Goal: Task Accomplishment & Management: Manage account settings

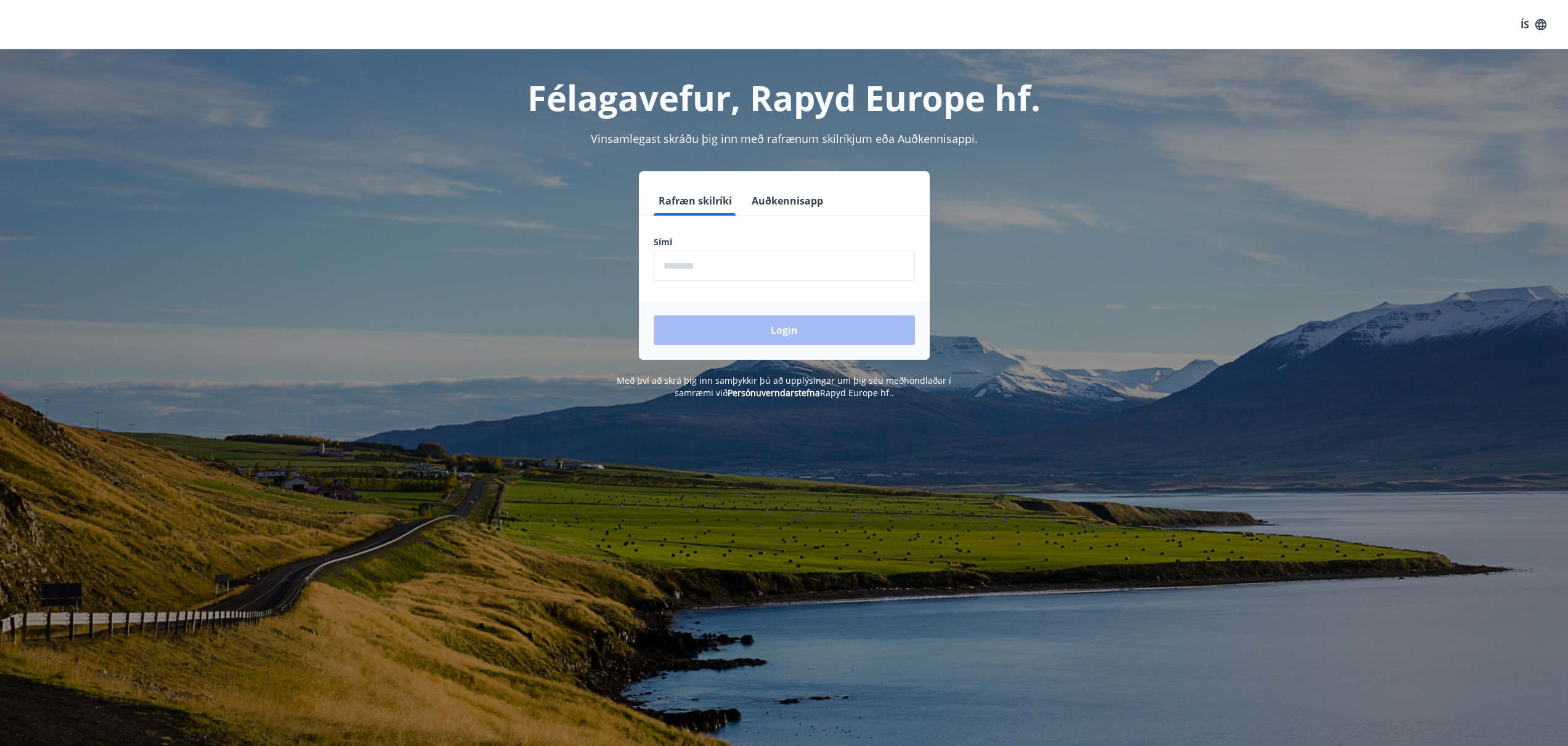
drag, startPoint x: 723, startPoint y: 243, endPoint x: 727, endPoint y: 262, distance: 19.4
click at [723, 244] on label "Sími" at bounding box center [785, 241] width 261 height 12
click at [726, 264] on input "phone" at bounding box center [785, 266] width 261 height 30
type input "********"
click at [732, 323] on button "Login" at bounding box center [785, 330] width 261 height 30
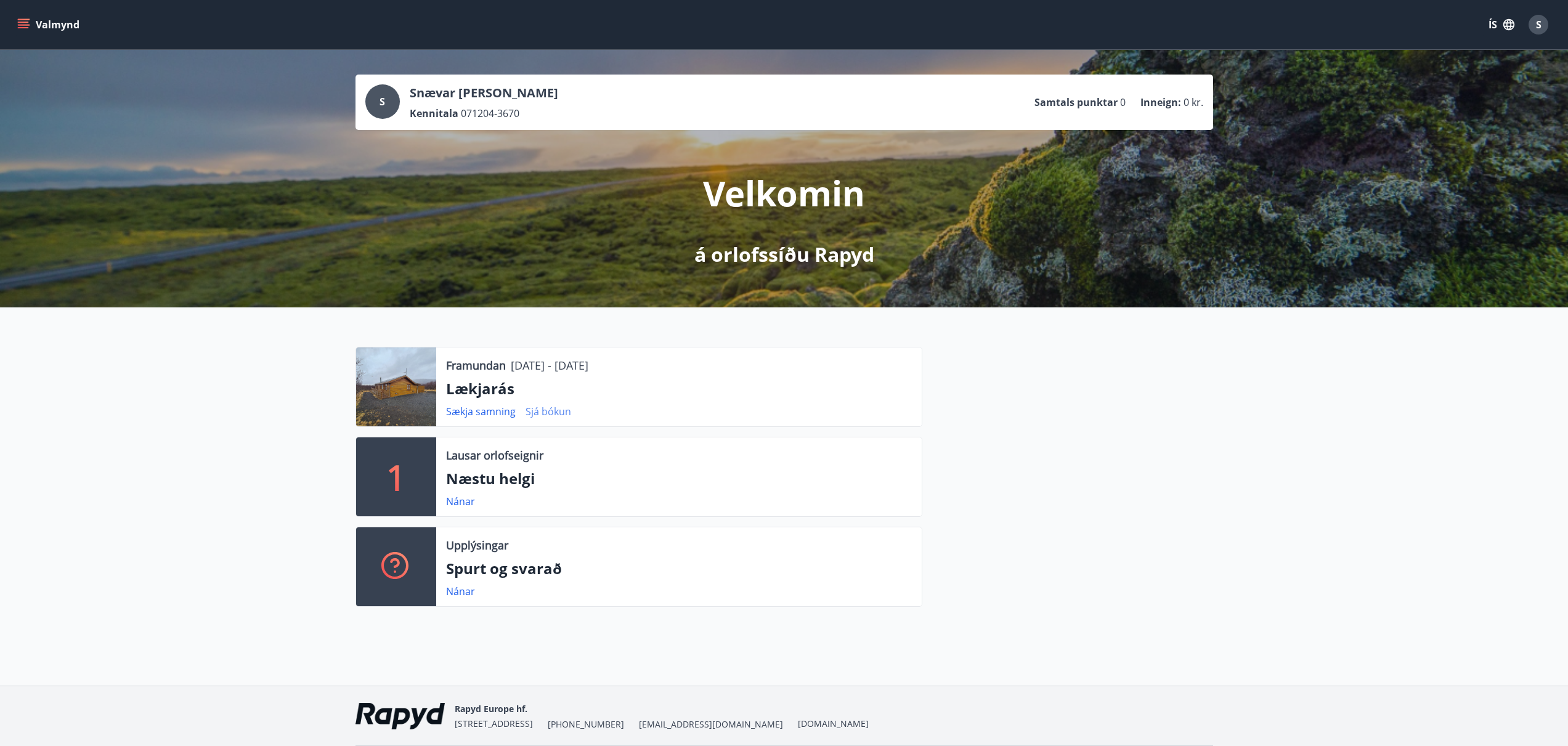
click at [535, 411] on link "Sjá bókun" at bounding box center [548, 411] width 46 height 13
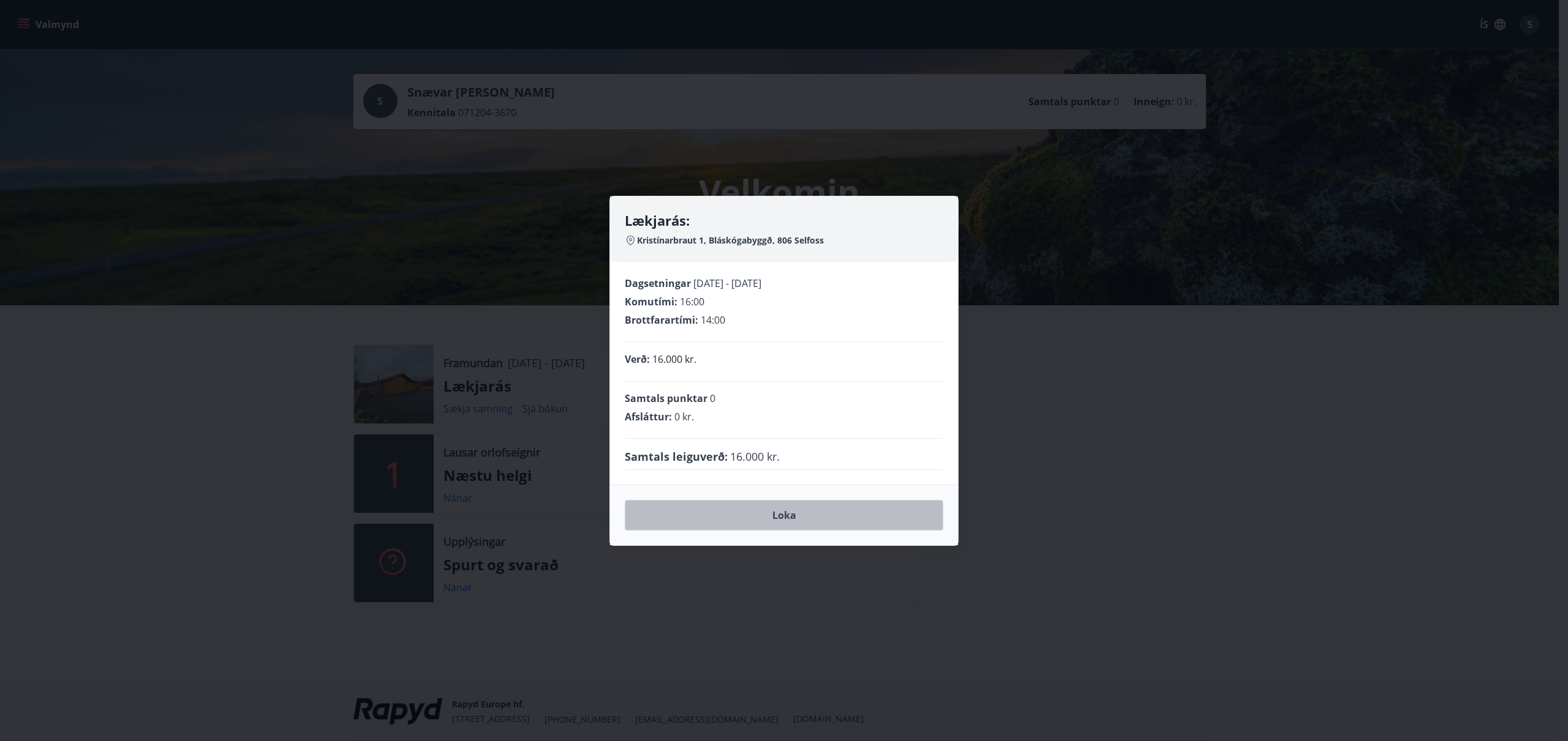
click at [757, 524] on button "Loka" at bounding box center [784, 515] width 319 height 31
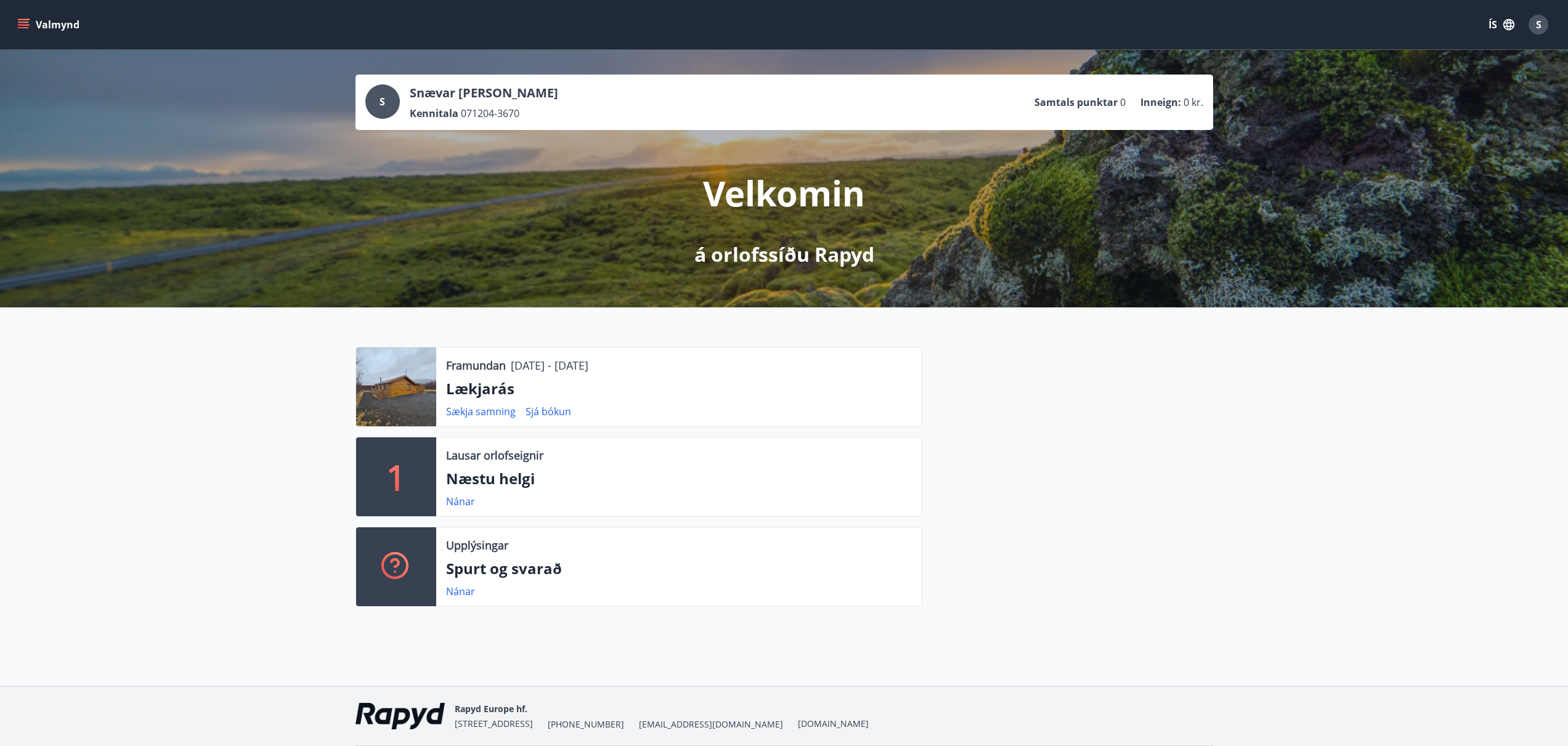
drag, startPoint x: 10, startPoint y: 19, endPoint x: 25, endPoint y: 27, distance: 17.0
click at [10, 20] on div "Valmynd ÍS S" at bounding box center [784, 25] width 1568 height 49
click at [25, 27] on icon "menu" at bounding box center [23, 28] width 11 height 1
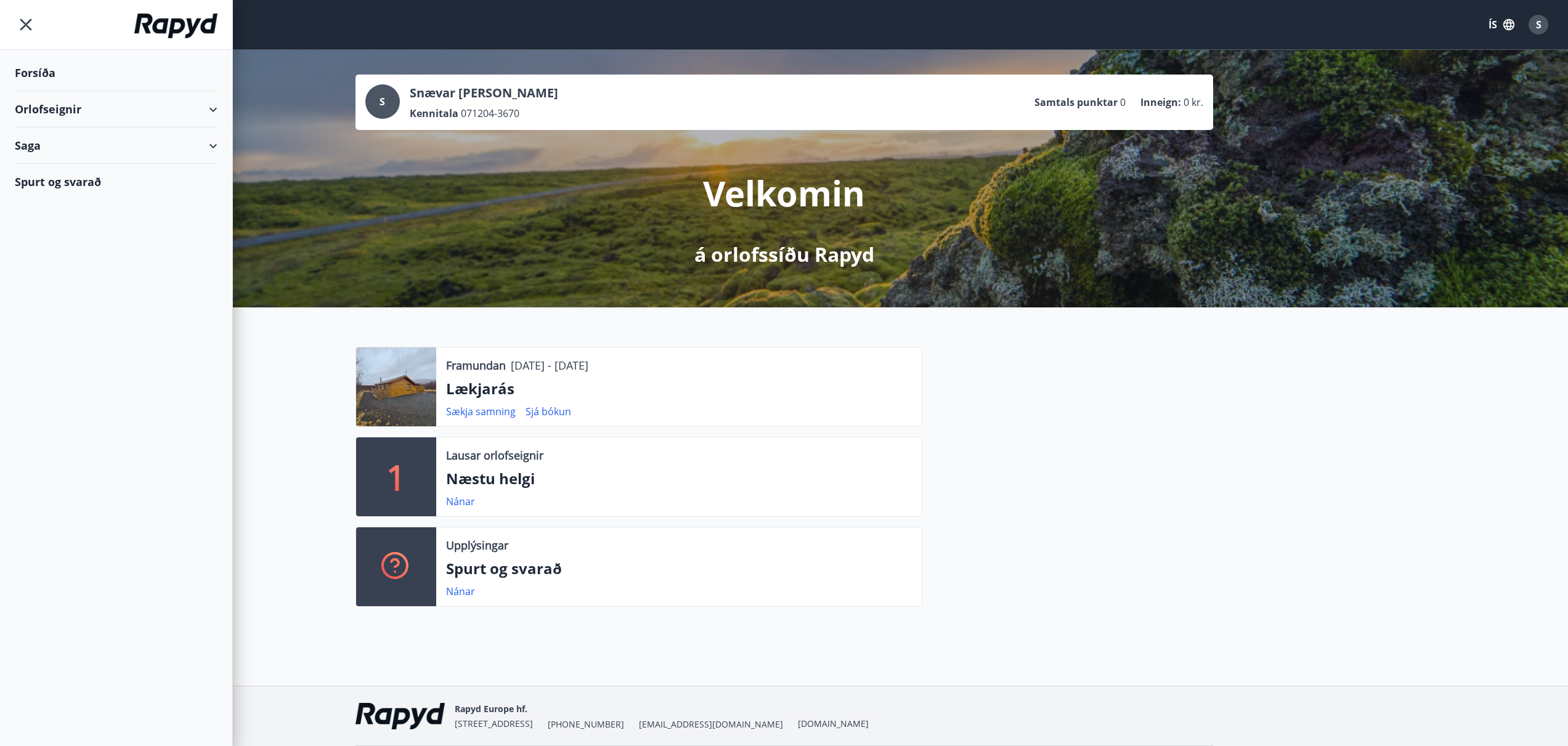
click at [78, 110] on div "Orlofseignir" at bounding box center [116, 109] width 203 height 36
click at [48, 199] on div "Saga" at bounding box center [116, 197] width 203 height 36
click at [48, 226] on div "Bókanir" at bounding box center [116, 228] width 183 height 26
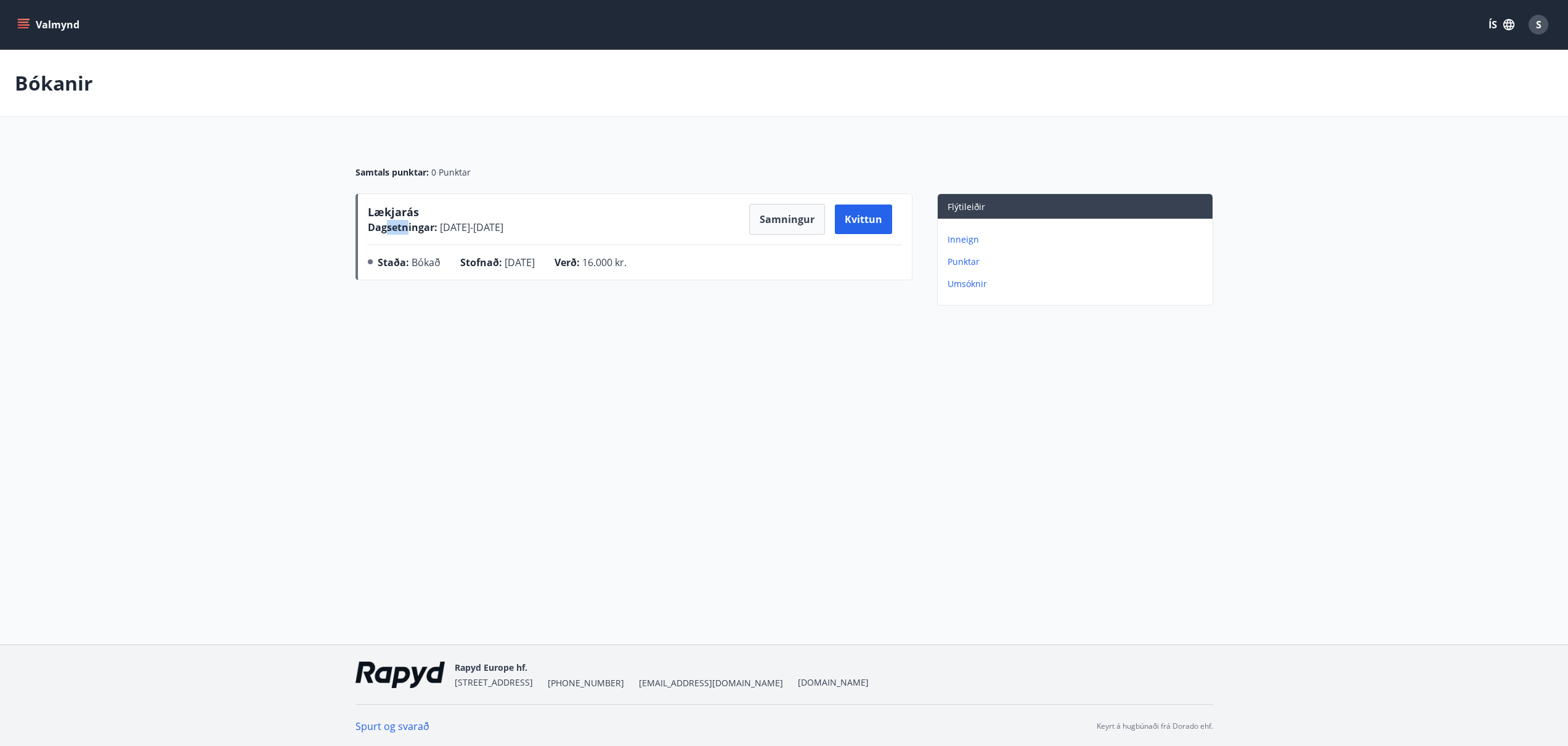
drag, startPoint x: 392, startPoint y: 223, endPoint x: 381, endPoint y: 223, distance: 11.0
click at [385, 223] on span "Dagsetningar :" at bounding box center [402, 227] width 70 height 13
click at [377, 222] on span "Dagsetningar :" at bounding box center [402, 227] width 70 height 13
click at [794, 222] on button "Samningur" at bounding box center [787, 219] width 76 height 31
click at [33, 25] on button "Valmynd" at bounding box center [49, 24] width 70 height 22
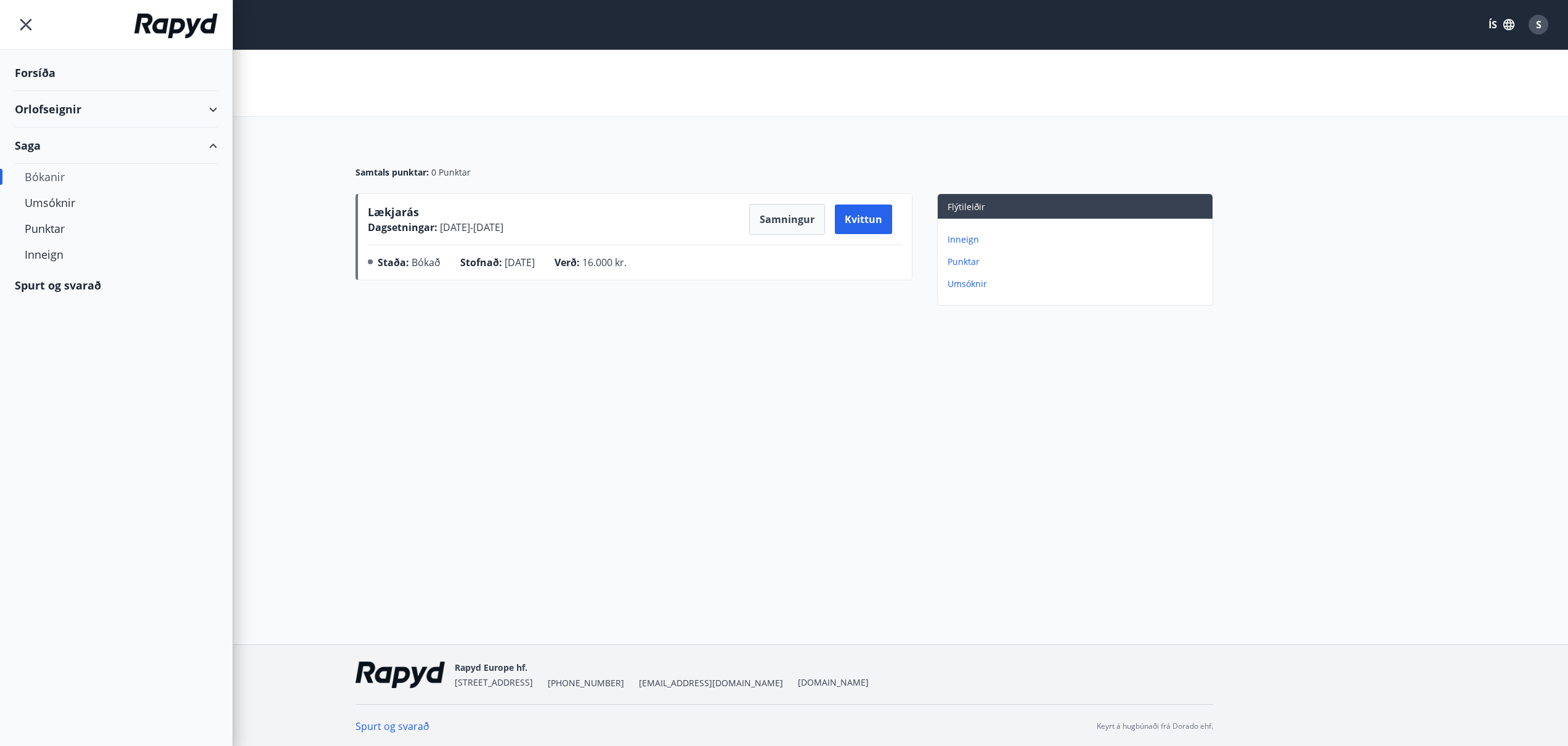
click at [60, 115] on div "Orlofseignir" at bounding box center [116, 109] width 203 height 36
click at [55, 142] on div "Framboð" at bounding box center [116, 140] width 183 height 26
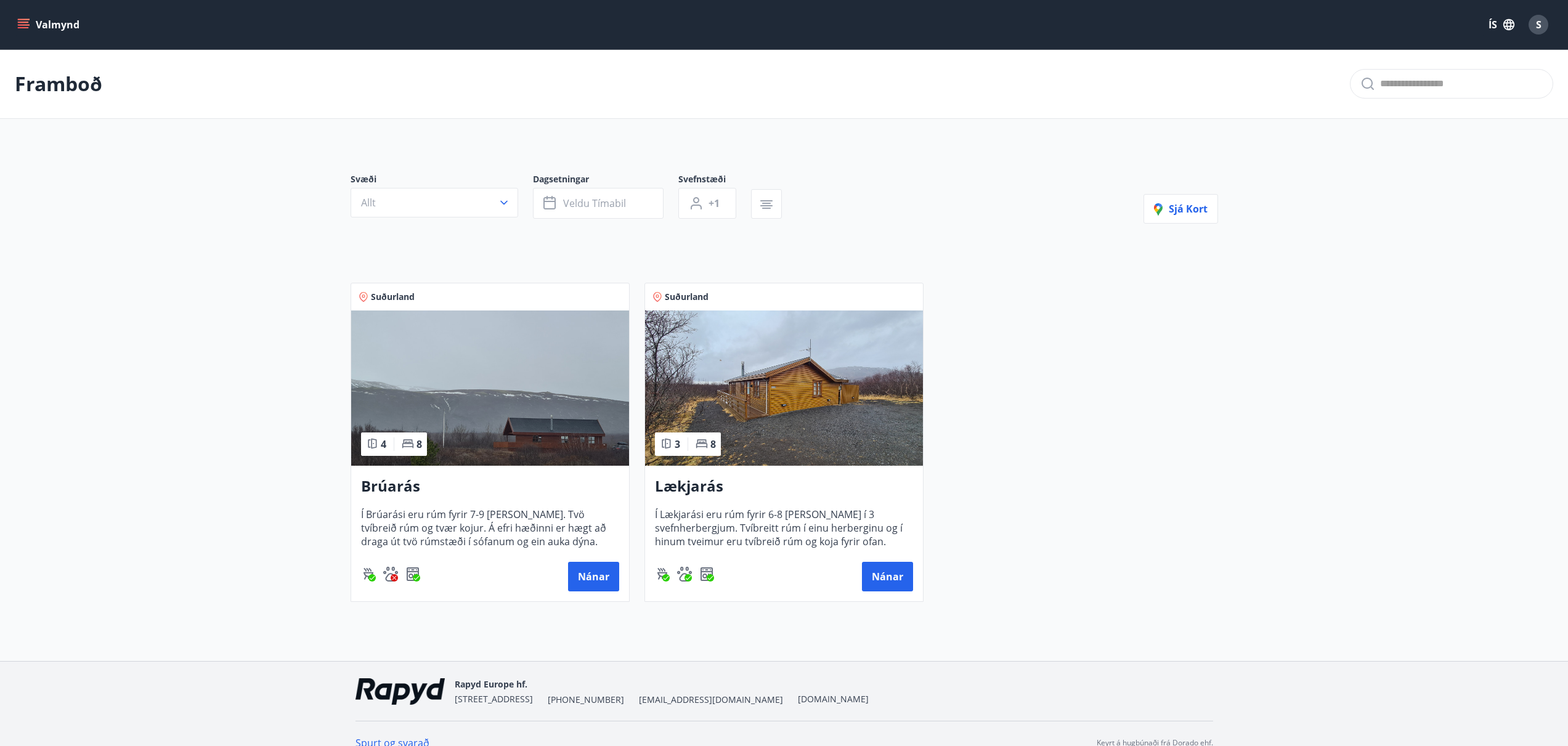
click at [23, 25] on icon "menu" at bounding box center [24, 25] width 13 height 1
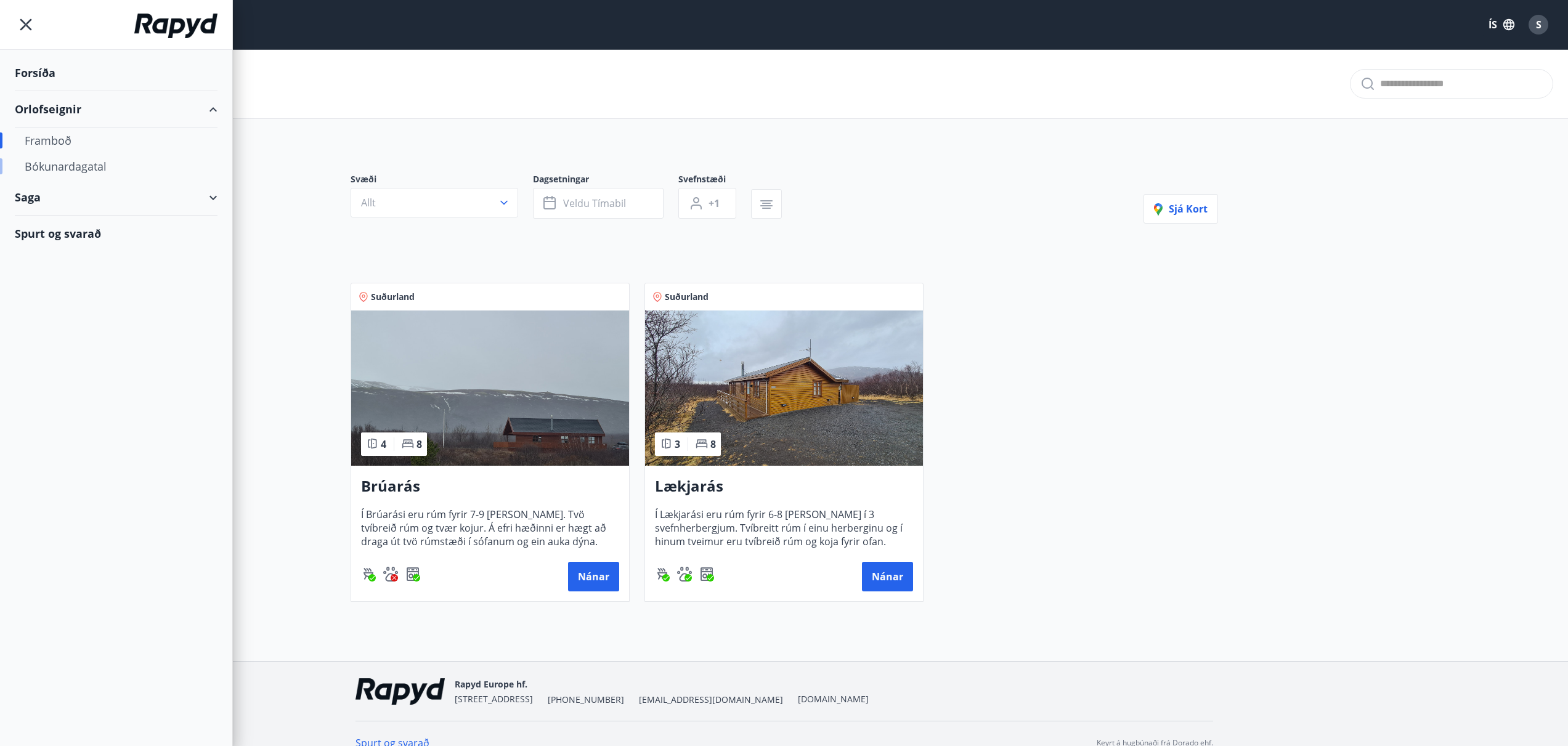
click at [84, 158] on div "Bókunardagatal" at bounding box center [116, 166] width 183 height 26
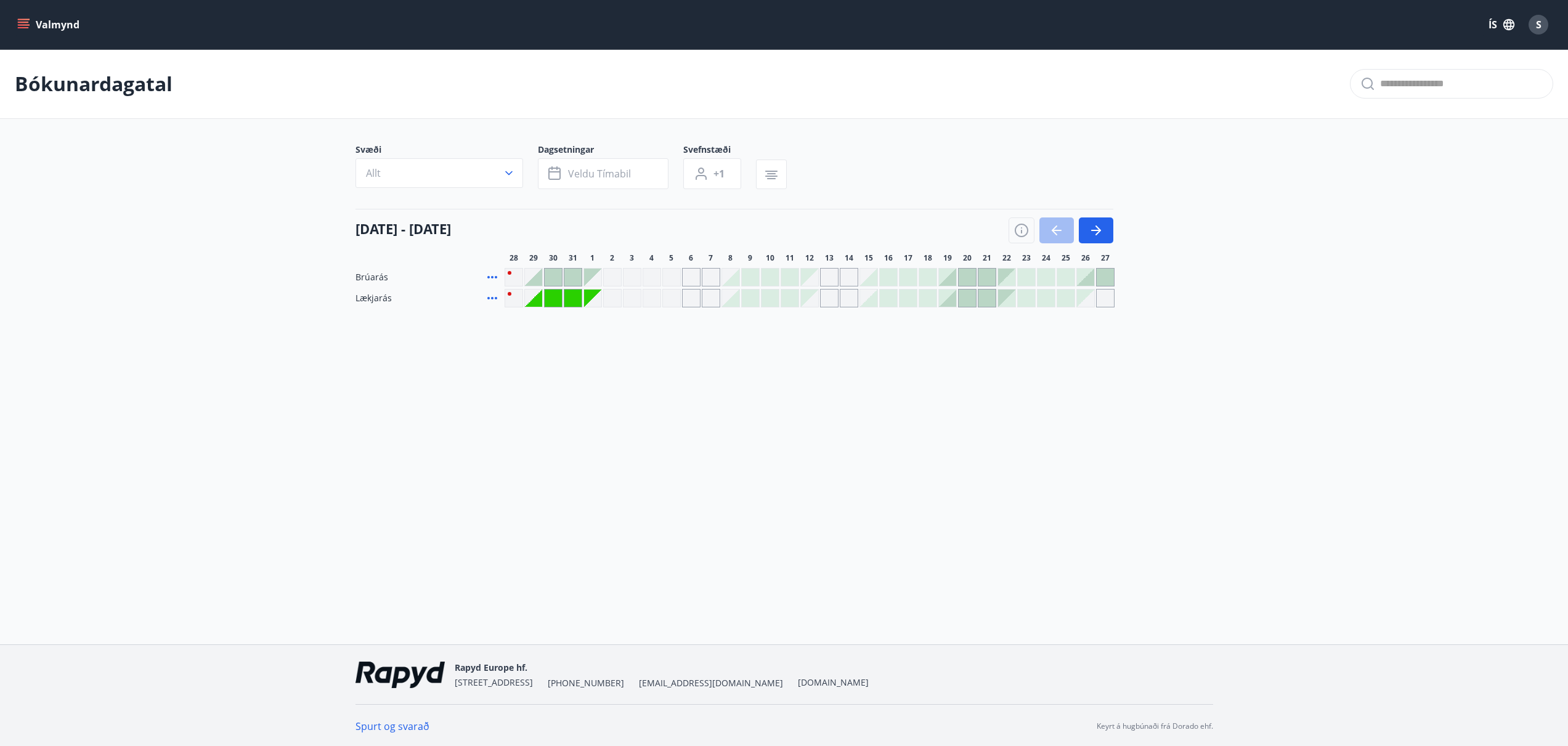
click at [34, 25] on button "Valmynd" at bounding box center [49, 24] width 70 height 22
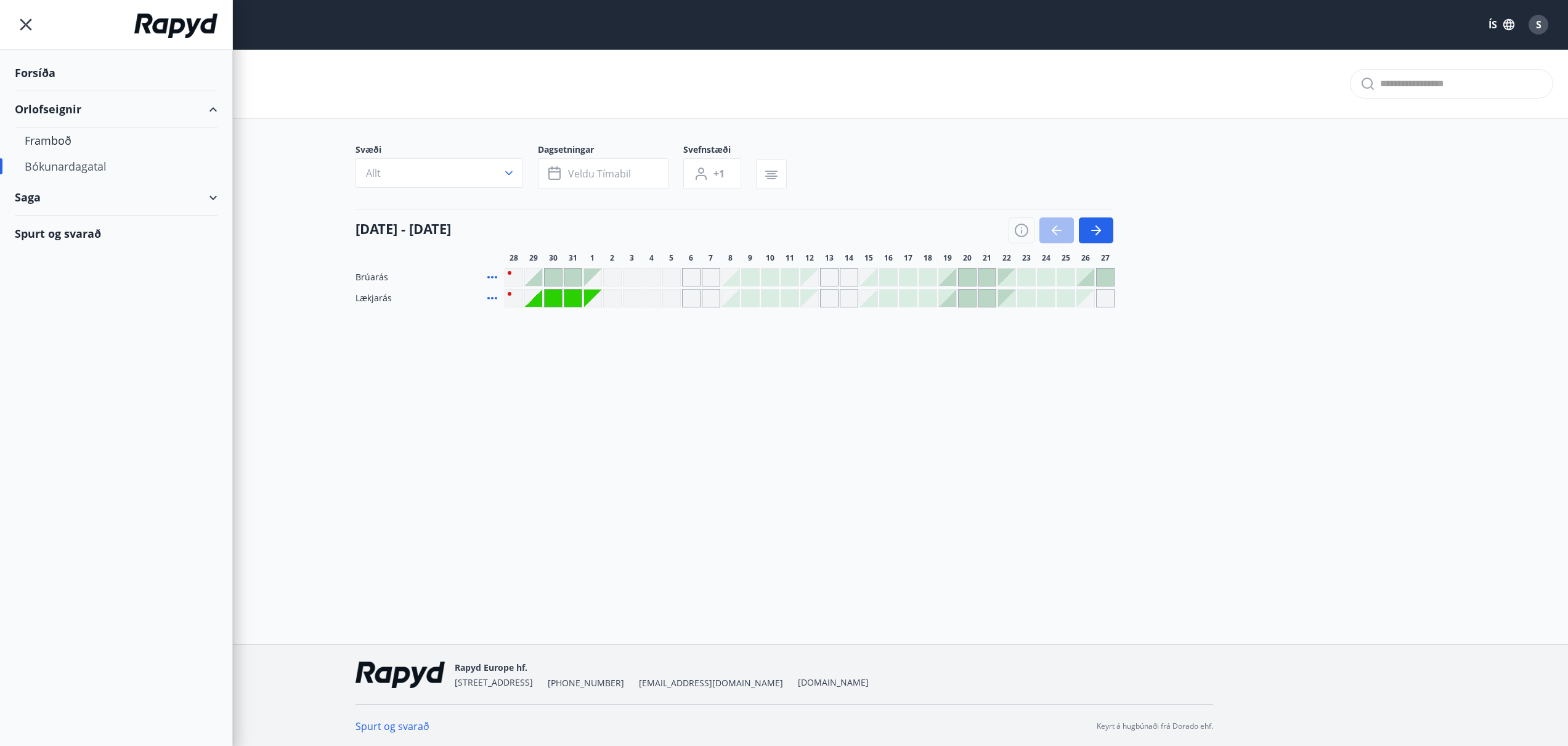
click at [76, 82] on div "Forsíða" at bounding box center [116, 73] width 203 height 36
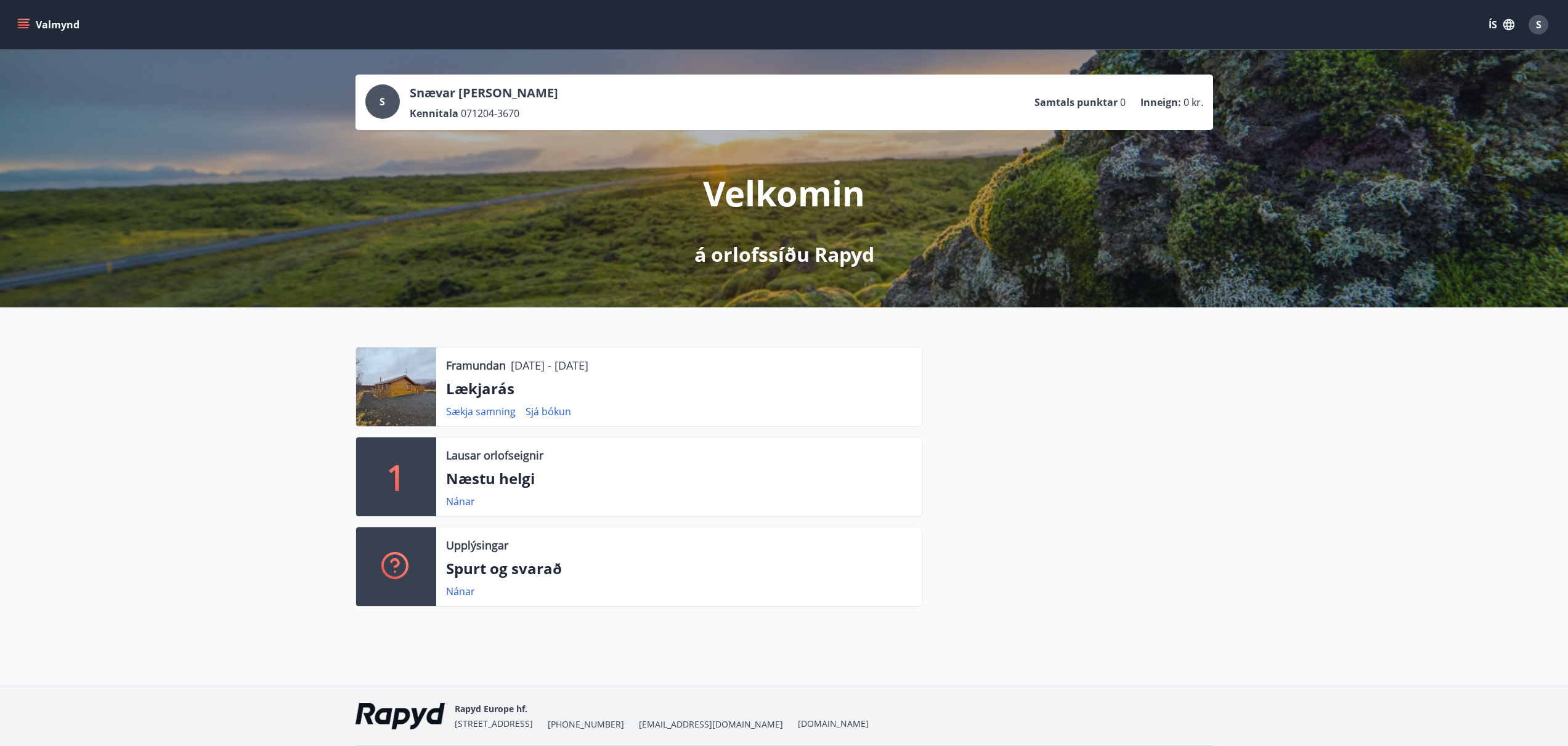
click at [486, 370] on p "Framundan" at bounding box center [476, 365] width 60 height 16
click at [434, 383] on div at bounding box center [396, 387] width 80 height 79
click at [487, 392] on p "Lækjarás" at bounding box center [679, 389] width 466 height 21
click at [544, 518] on div "Framundan [DATE] - [DATE] Lækjarás Sækja samning Sjá bókun 1 Lausar orlofseigni…" at bounding box center [632, 482] width 582 height 270
